Goal: Information Seeking & Learning: Learn about a topic

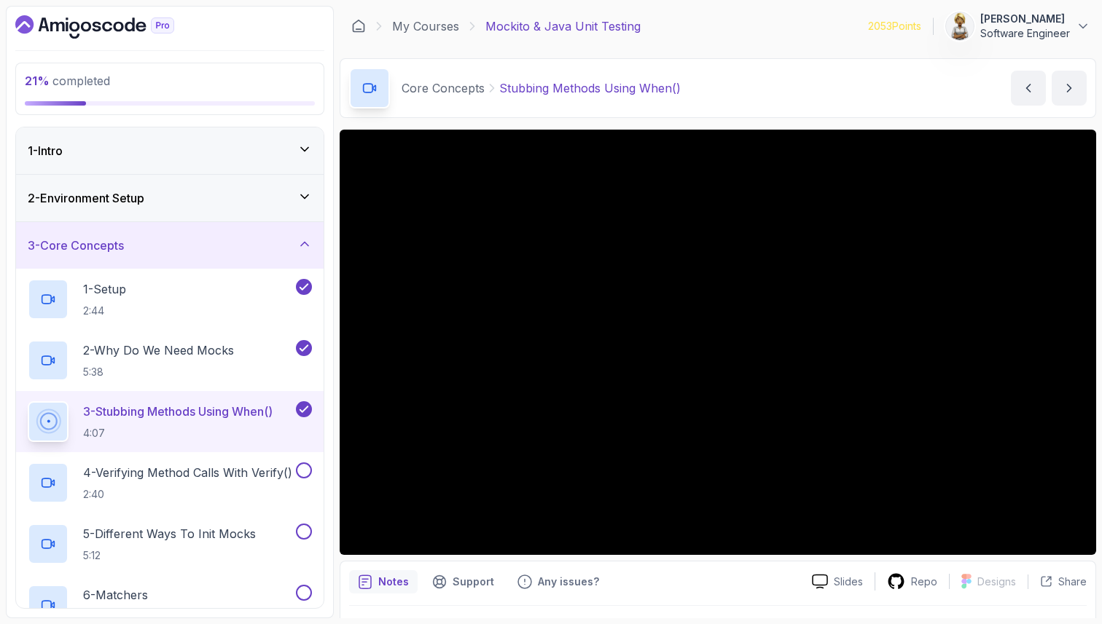
scroll to position [38, 0]
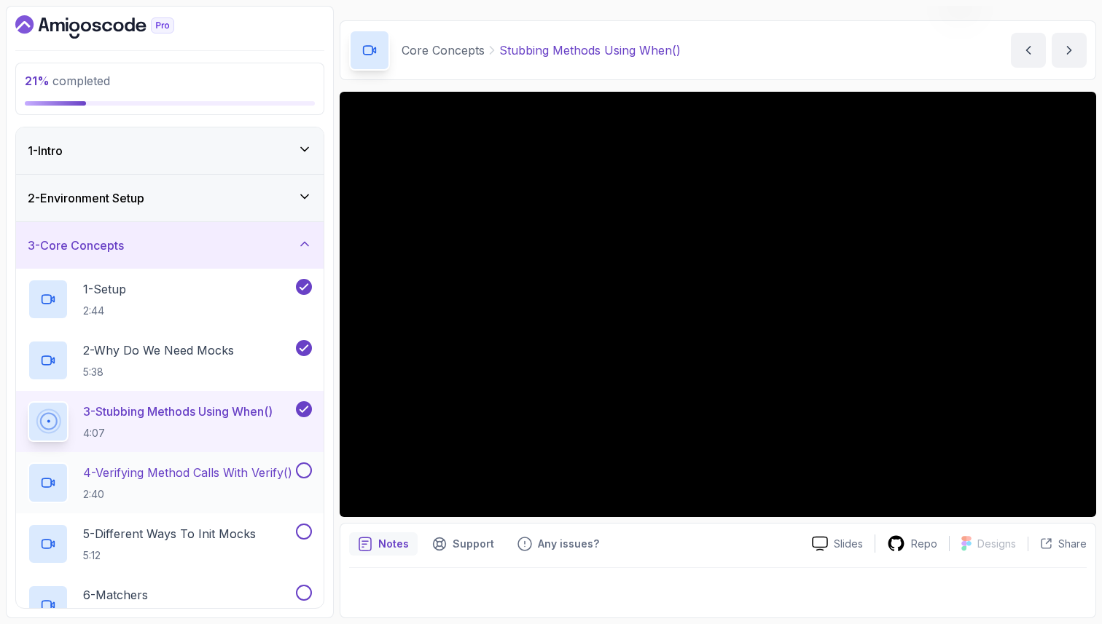
click at [140, 468] on p "4 - Verifying Method Calls With Verify()" at bounding box center [187, 472] width 209 height 17
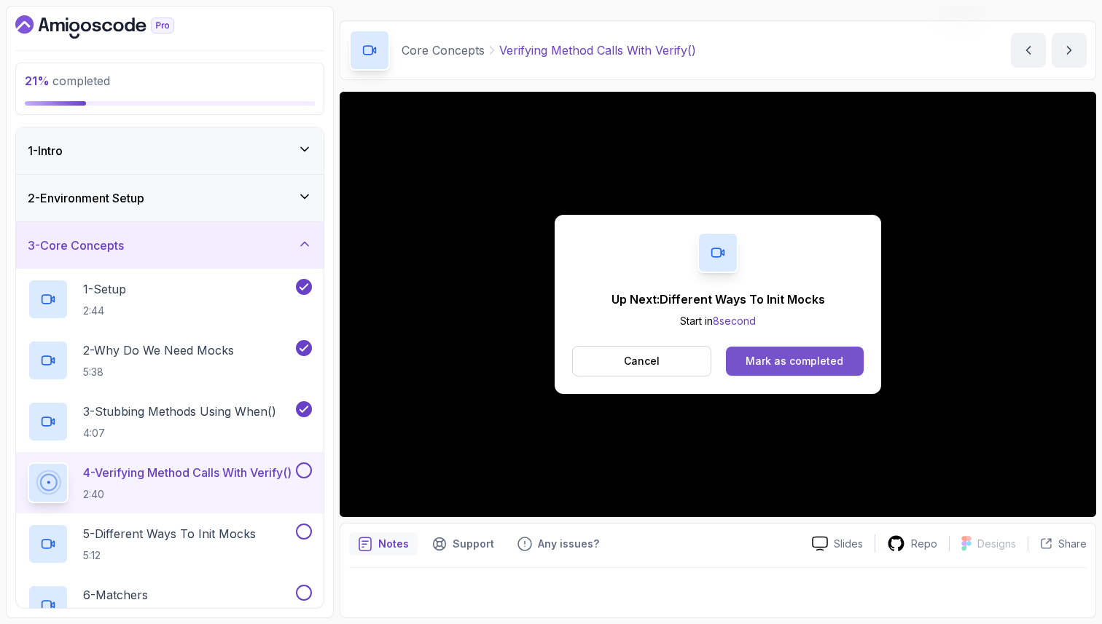
click at [816, 357] on div "Mark as completed" at bounding box center [794, 361] width 98 height 15
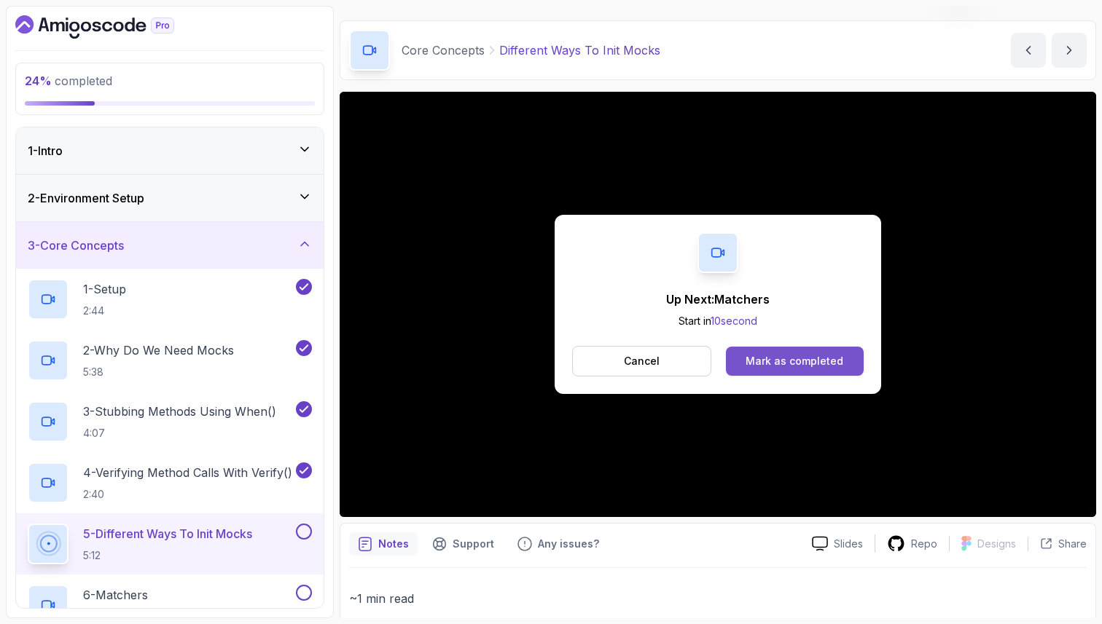
click at [847, 361] on button "Mark as completed" at bounding box center [795, 361] width 138 height 29
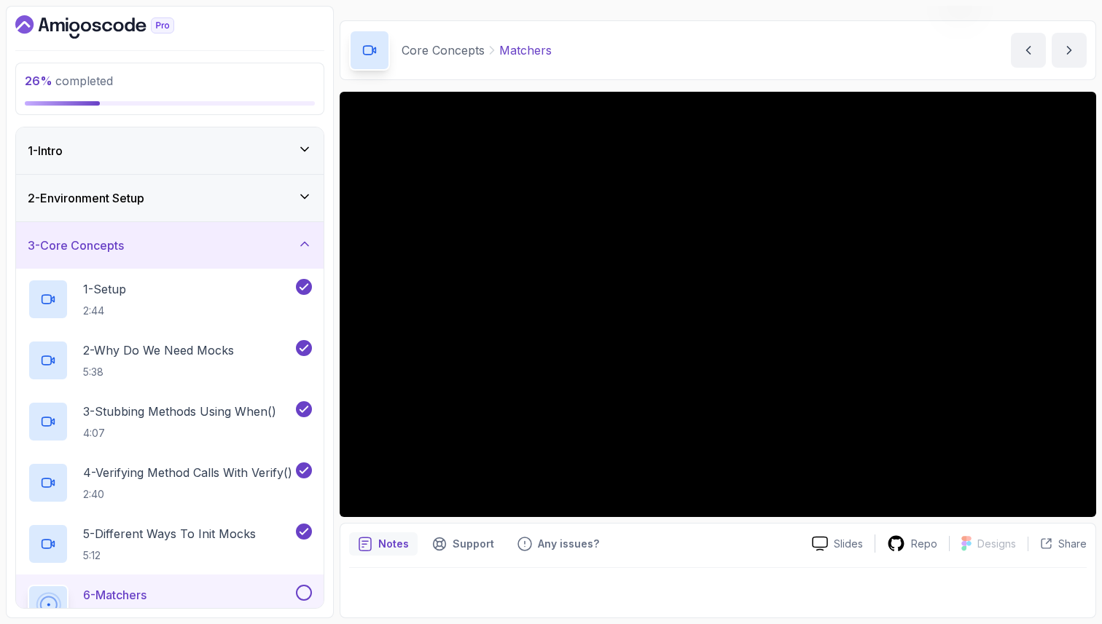
click at [158, 591] on div "6 - Matchers 7:04" at bounding box center [160, 605] width 265 height 41
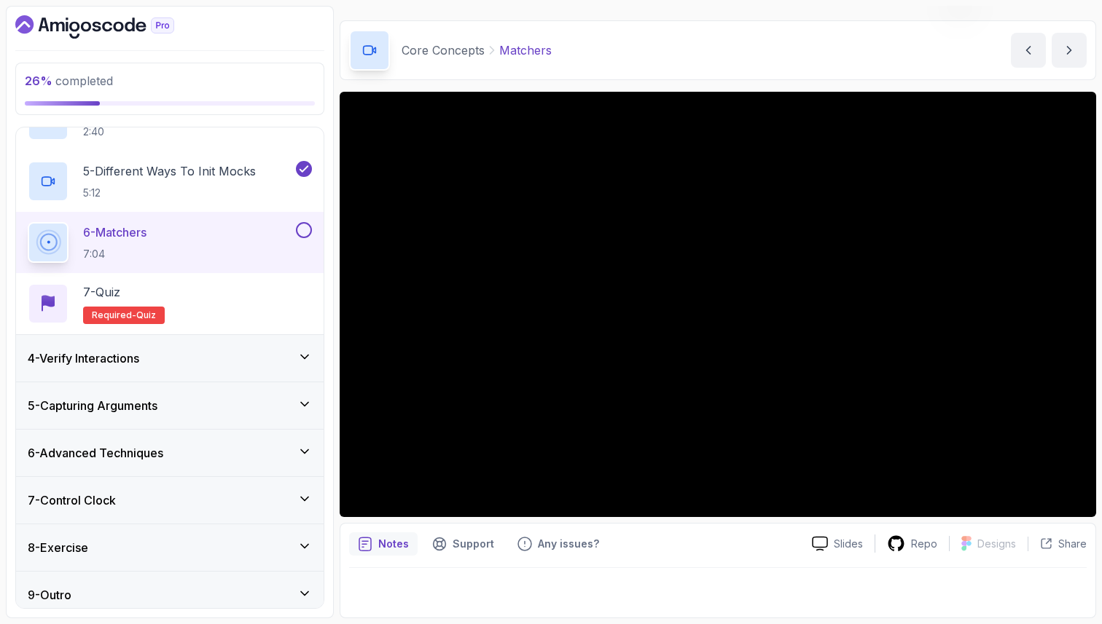
scroll to position [372, 0]
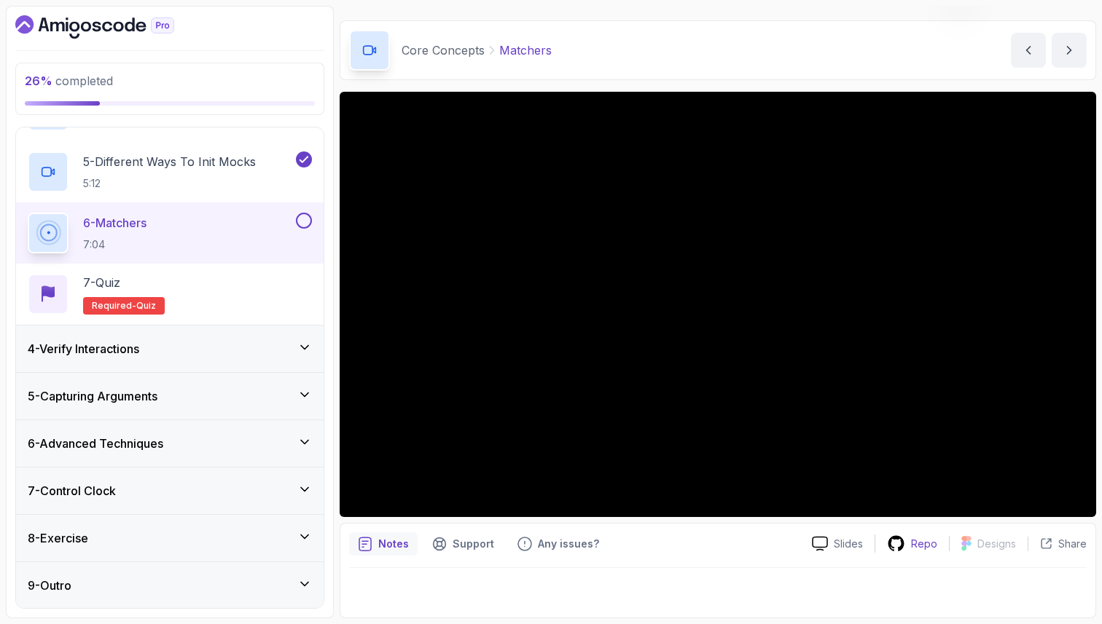
click at [910, 544] on div "Repo" at bounding box center [912, 544] width 74 height 18
